Goal: Task Accomplishment & Management: Use online tool/utility

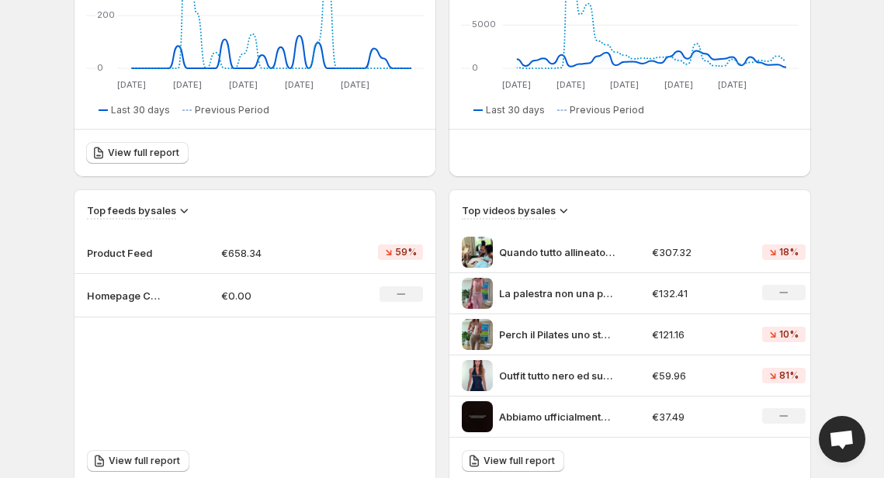
scroll to position [514, 0]
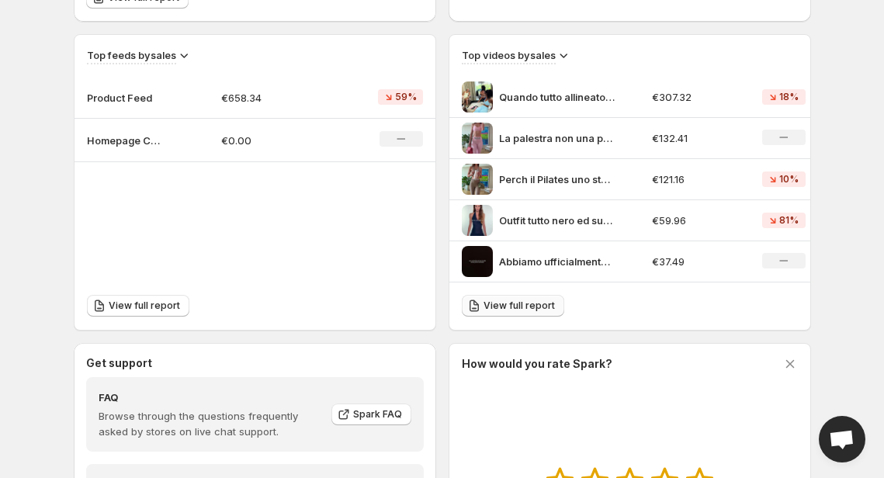
click at [554, 307] on link "View full report" at bounding box center [513, 306] width 102 height 22
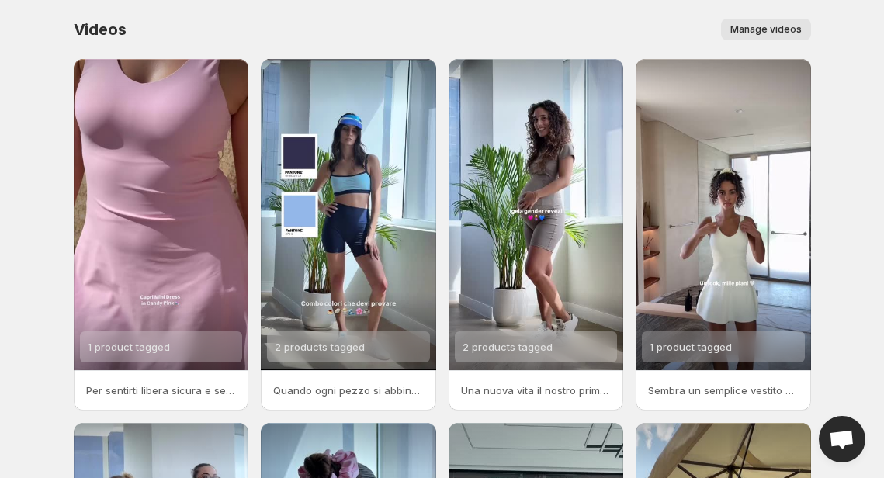
click at [751, 29] on span "Manage videos" at bounding box center [765, 29] width 71 height 12
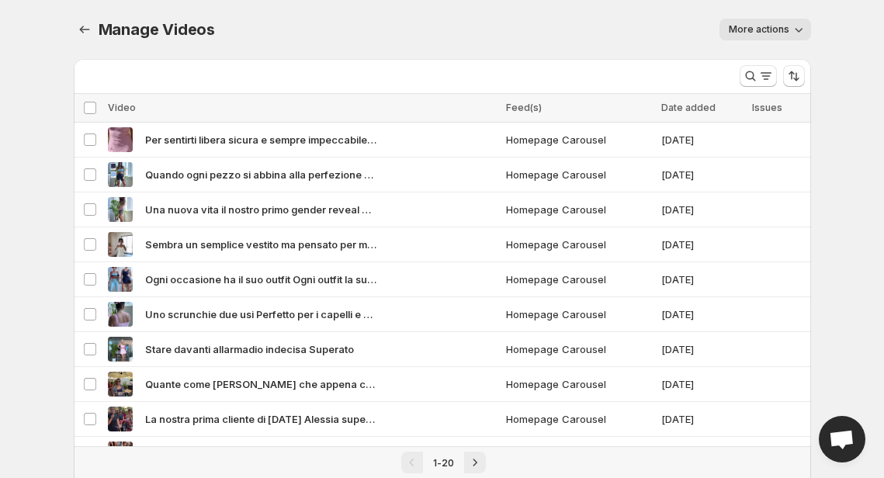
click at [771, 24] on span "More actions" at bounding box center [759, 29] width 61 height 12
click at [550, 34] on div "More actions" at bounding box center [522, 30] width 577 height 22
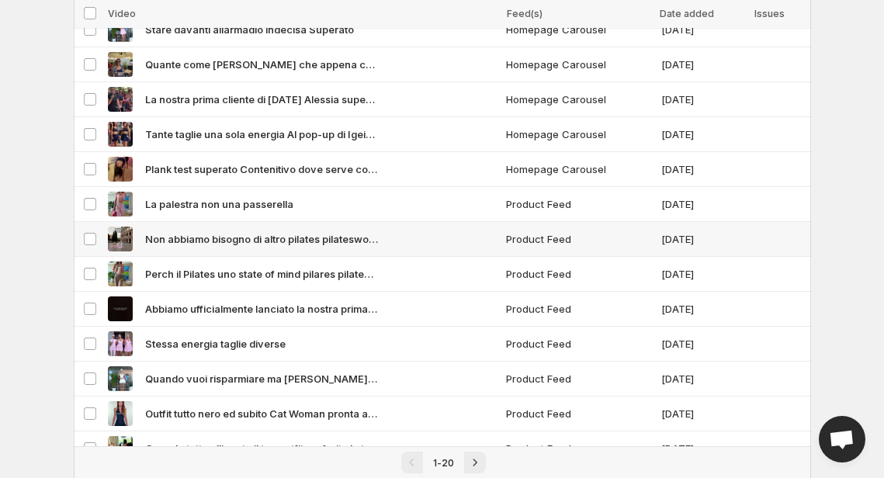
scroll to position [411, 0]
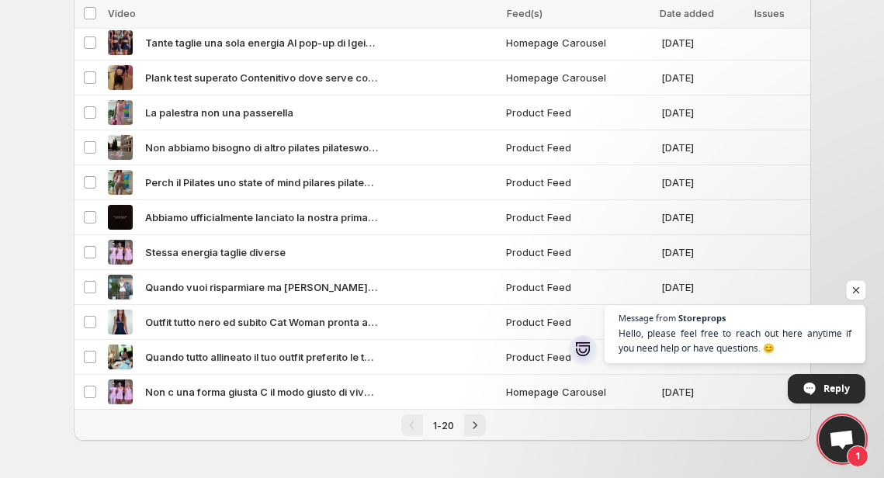
click at [859, 290] on span "Open chat" at bounding box center [856, 290] width 19 height 19
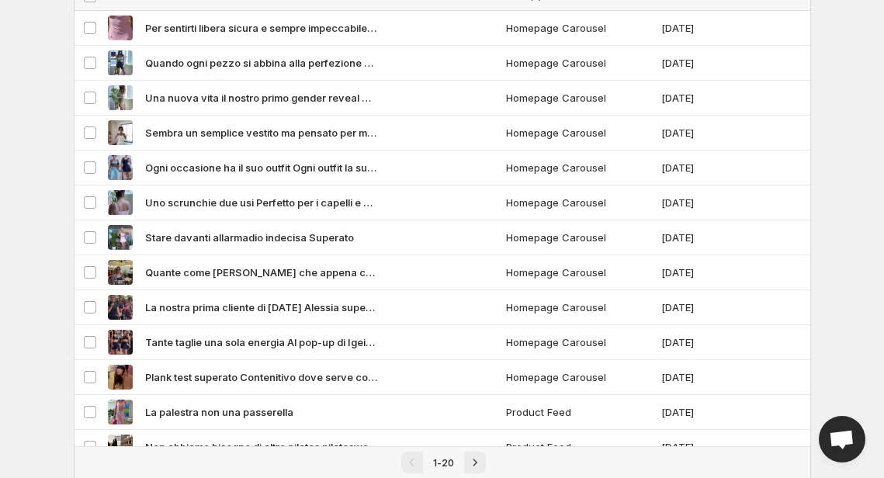
scroll to position [0, 0]
